Goal: Navigation & Orientation: Find specific page/section

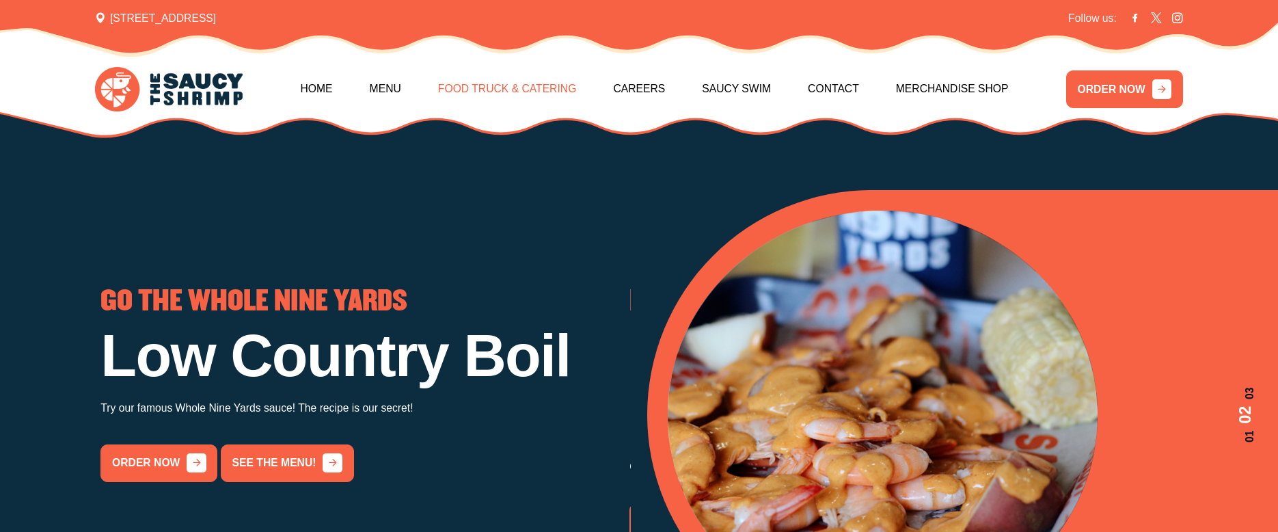
click at [552, 88] on link "Food Truck & Catering" at bounding box center [507, 89] width 139 height 58
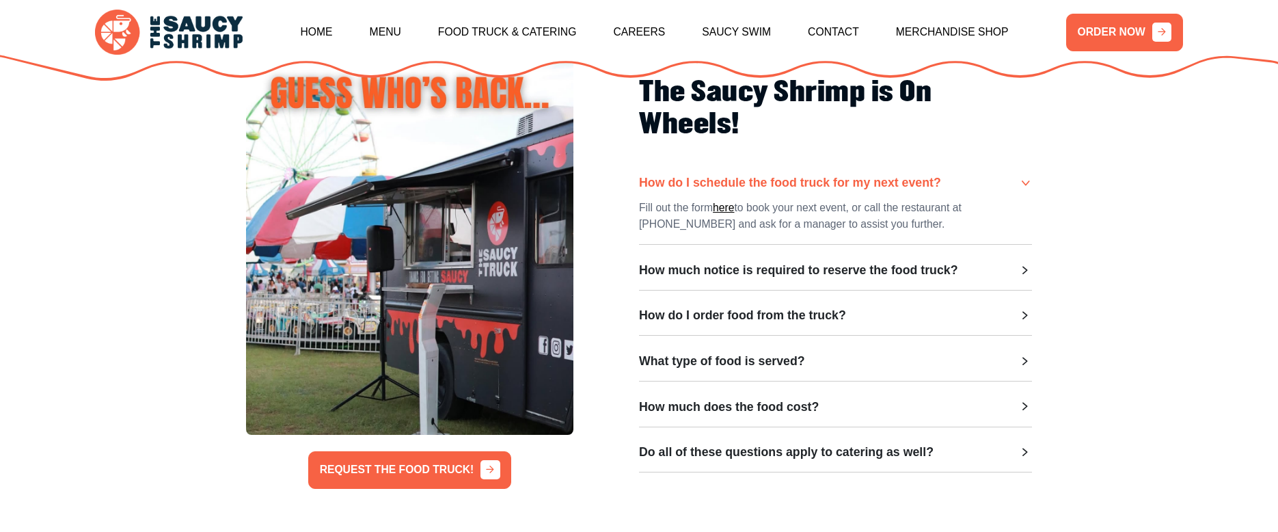
scroll to position [410, 0]
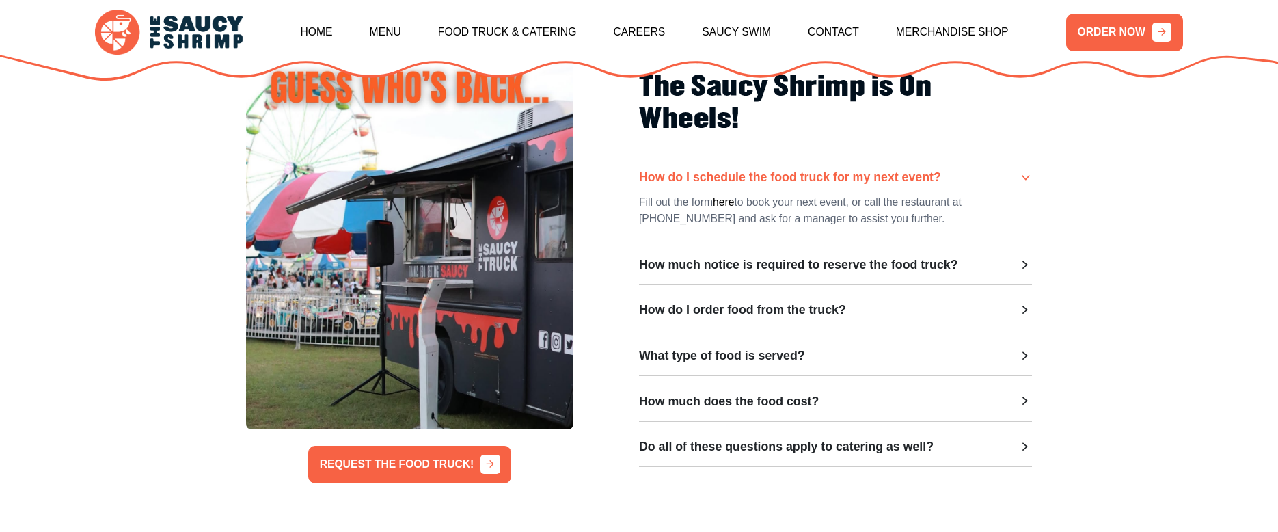
click at [1027, 272] on icon at bounding box center [1025, 265] width 14 height 14
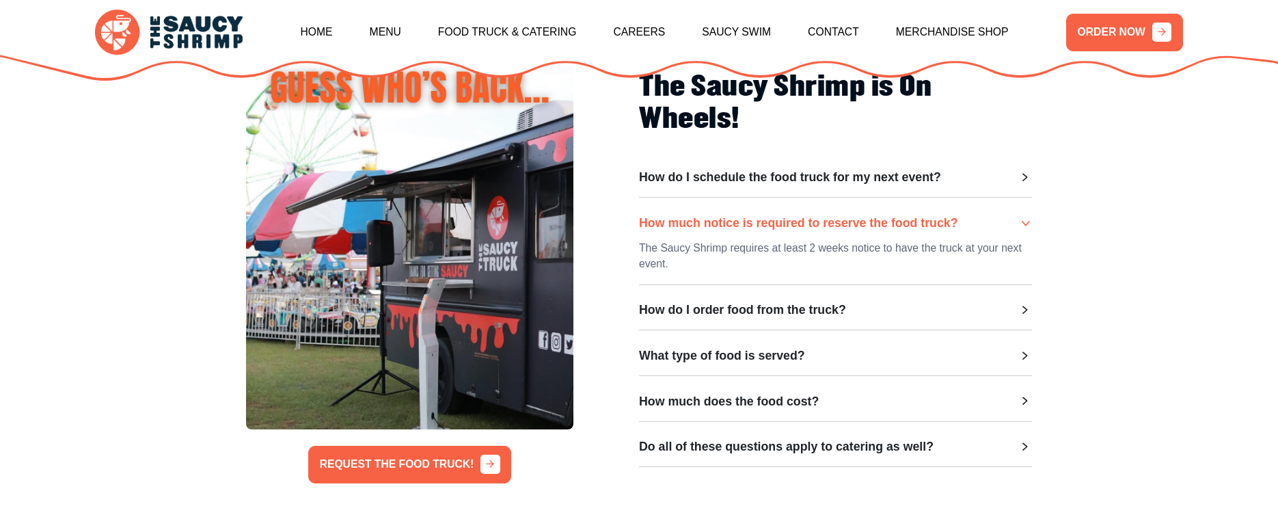
click at [1007, 314] on div "How do I order food from the truck?" at bounding box center [835, 310] width 393 height 14
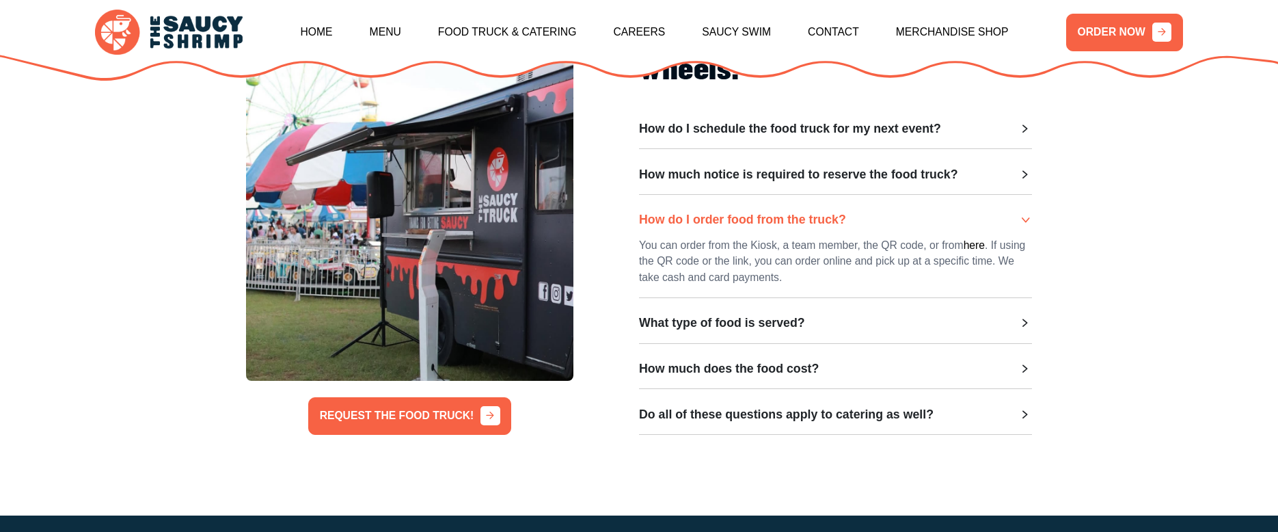
scroll to position [547, 0]
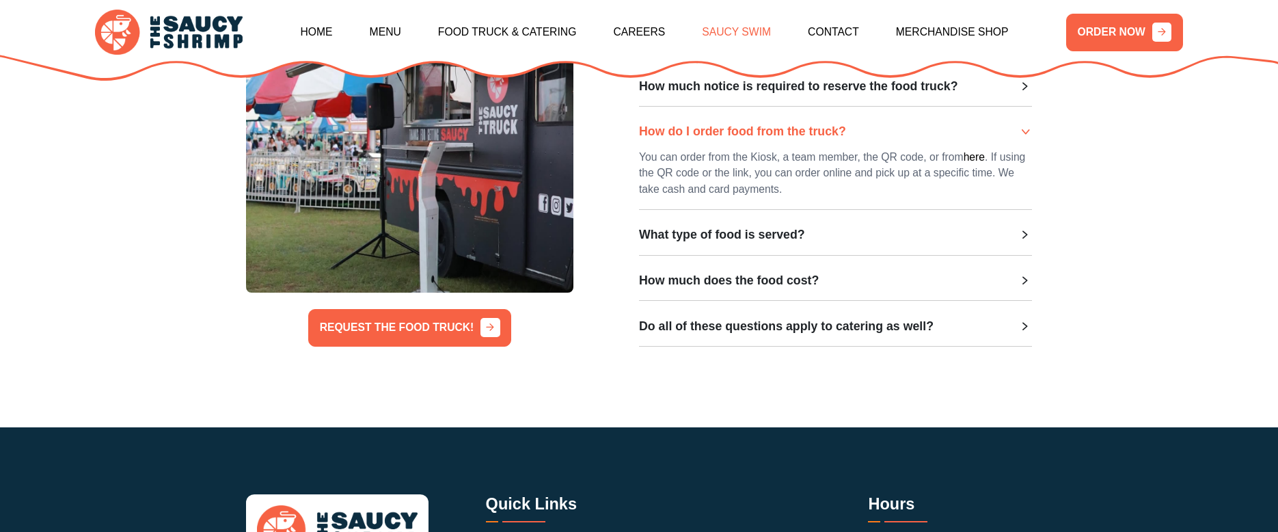
click at [746, 36] on link "Saucy Swim" at bounding box center [736, 32] width 69 height 58
click at [931, 31] on link "Merchandise Shop" at bounding box center [952, 32] width 113 height 58
click at [312, 29] on link "Home" at bounding box center [317, 32] width 32 height 58
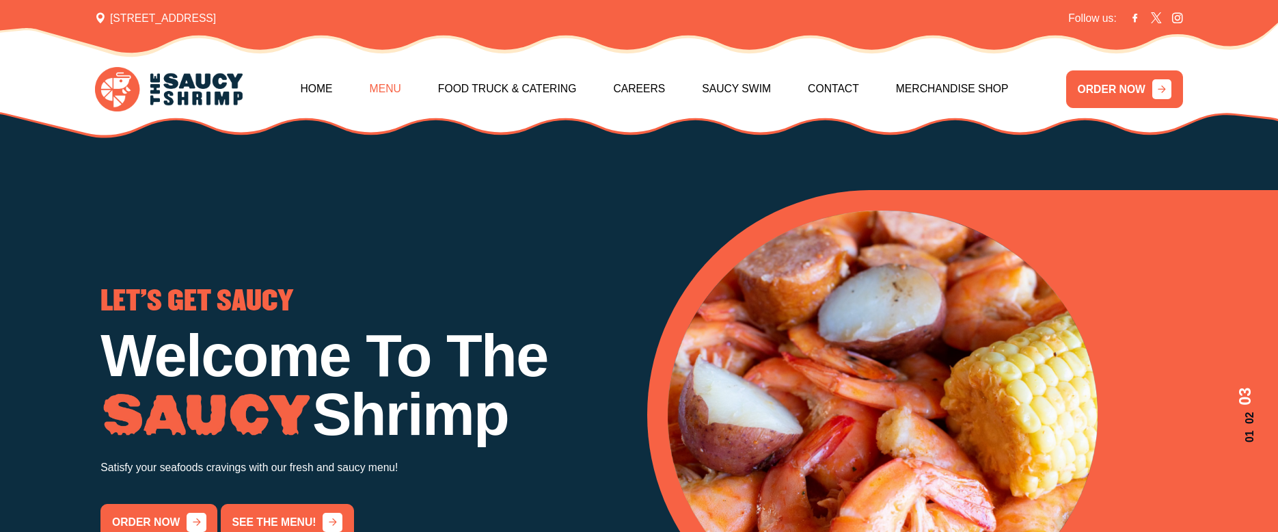
click at [370, 89] on link "Menu" at bounding box center [385, 89] width 31 height 58
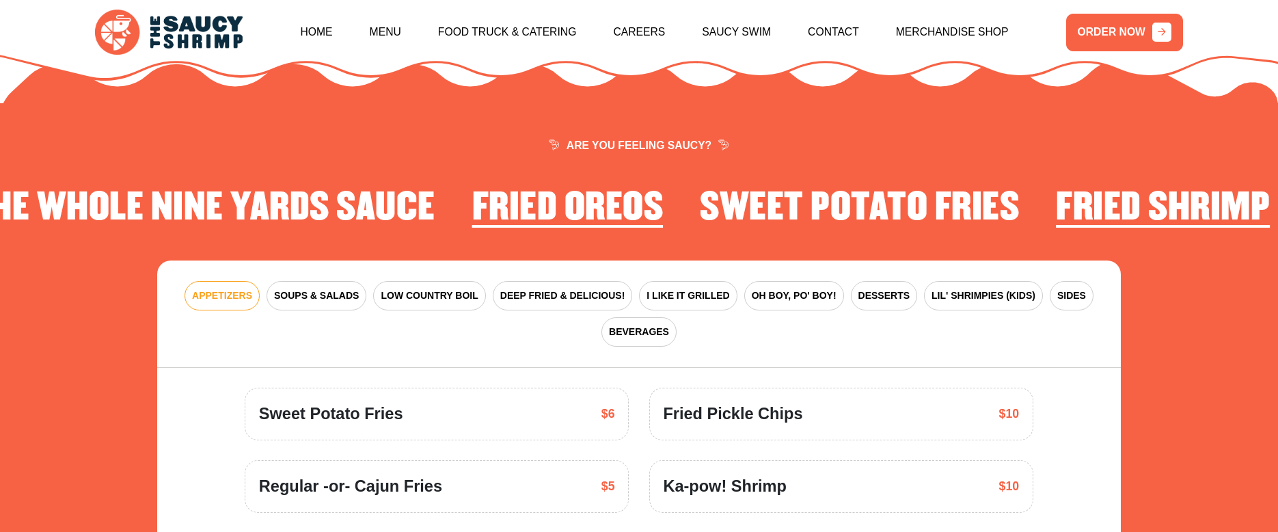
scroll to position [1990, 0]
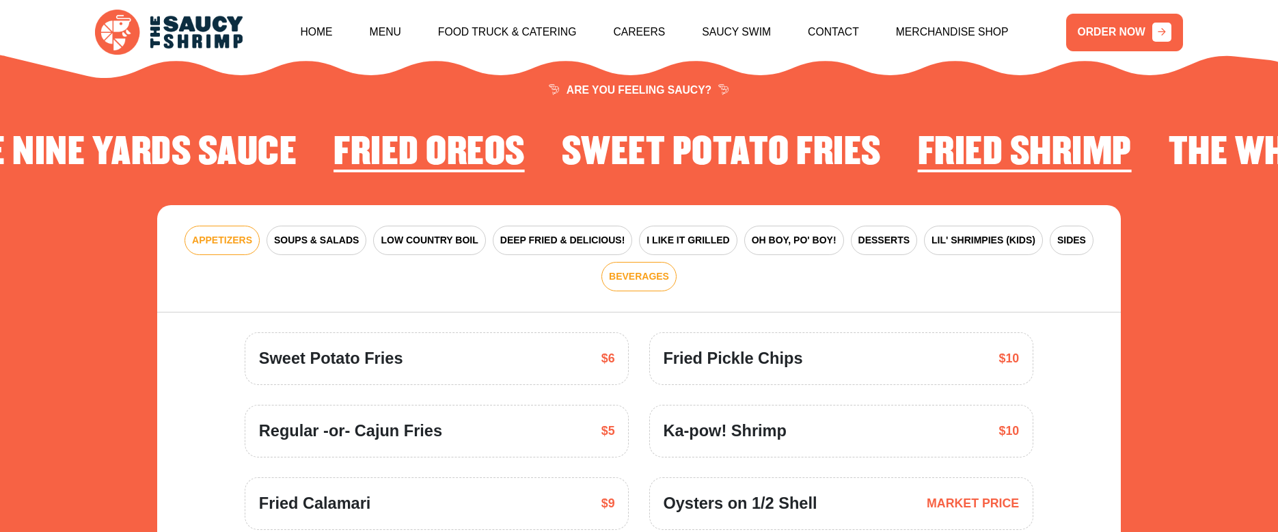
click at [638, 276] on span "BEVERAGES" at bounding box center [639, 276] width 60 height 14
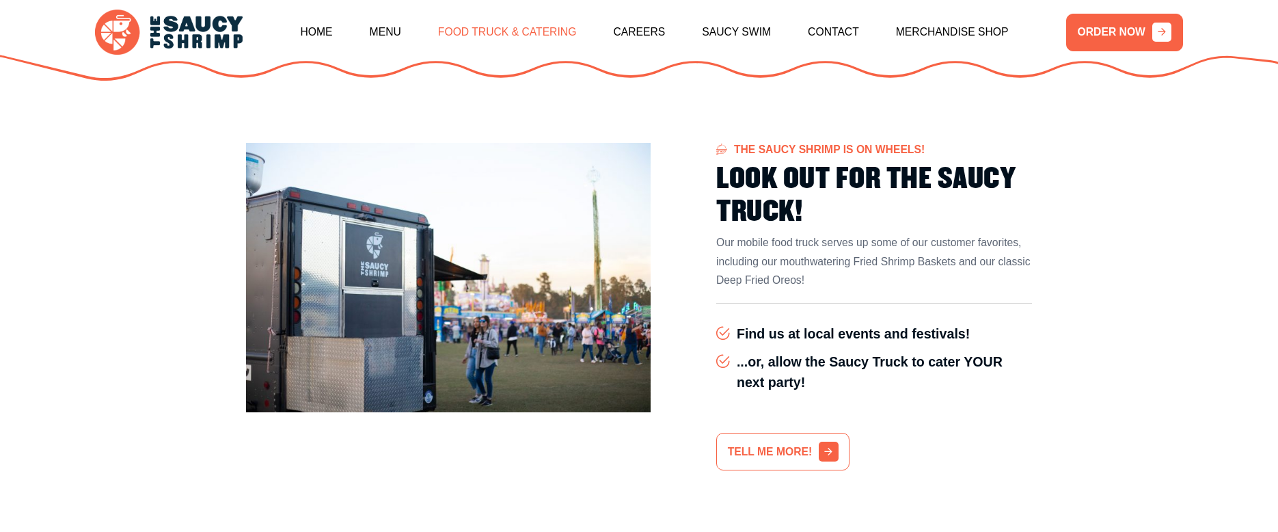
scroll to position [3289, 0]
